Goal: Information Seeking & Learning: Learn about a topic

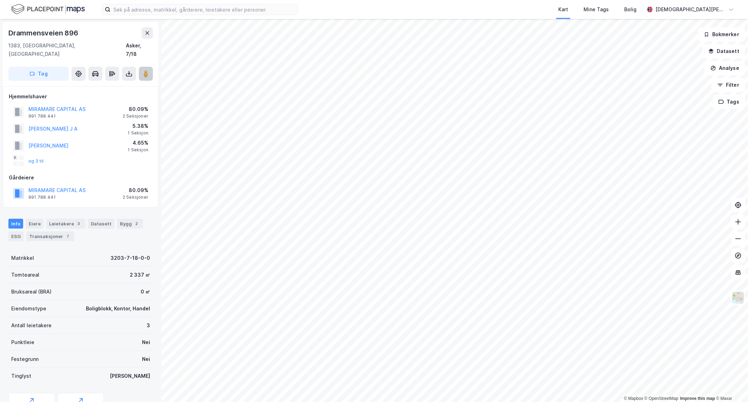
click at [145, 70] on image at bounding box center [146, 73] width 4 height 7
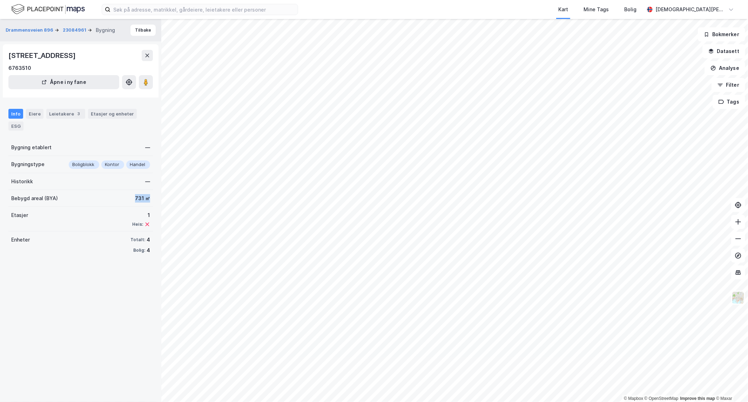
drag, startPoint x: 150, startPoint y: 198, endPoint x: 78, endPoint y: 192, distance: 71.8
click at [78, 192] on div "Drammensveien 896 23084961 Bygning Tilbake [GEOGRAPHIC_DATA] 896, 1383, [GEOGRA…" at bounding box center [80, 210] width 161 height 383
click at [57, 189] on div "Historikk —" at bounding box center [80, 181] width 145 height 17
